Goal: Use online tool/utility

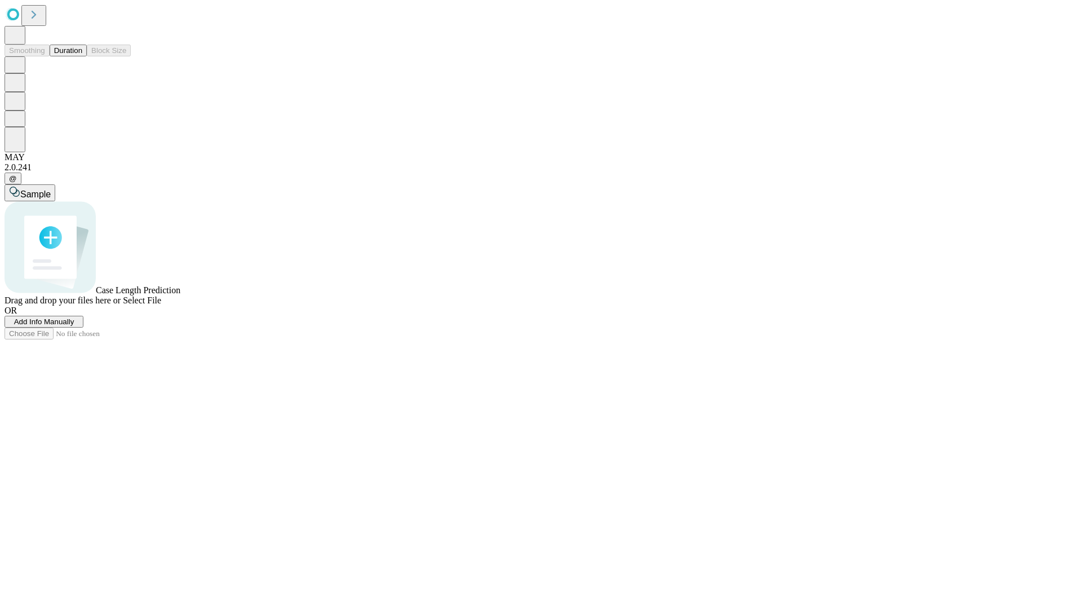
click at [82, 56] on button "Duration" at bounding box center [68, 51] width 37 height 12
click at [51, 189] on span "Sample" at bounding box center [35, 194] width 30 height 10
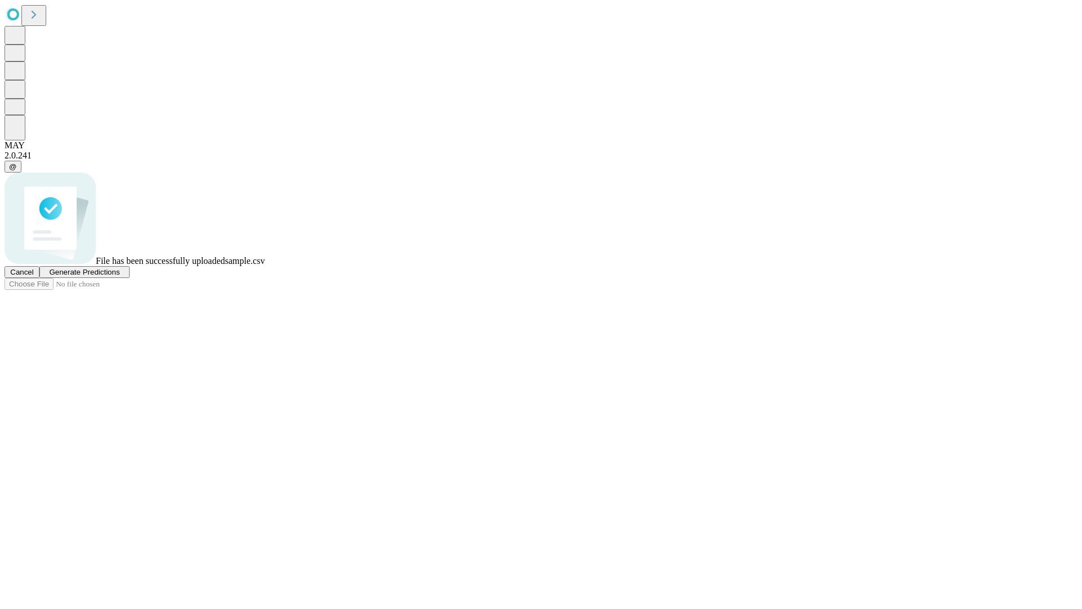
click at [119, 276] on span "Generate Predictions" at bounding box center [84, 272] width 70 height 8
